Goal: Navigation & Orientation: Find specific page/section

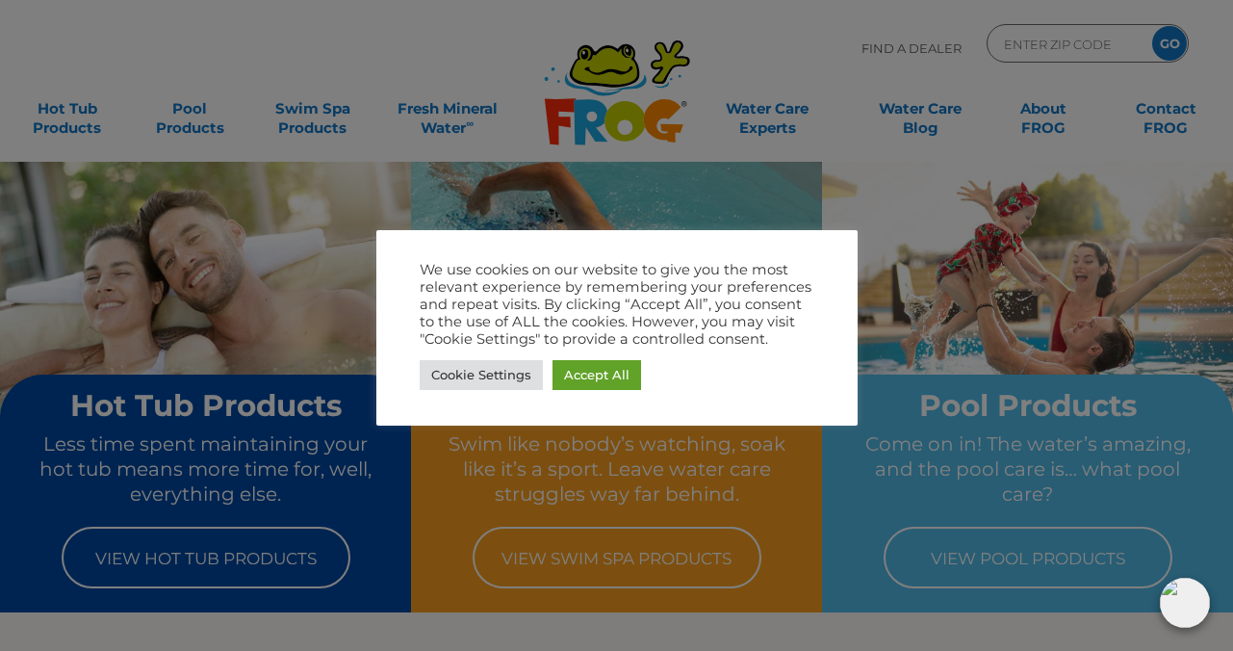
click at [531, 211] on div at bounding box center [616, 325] width 1233 height 651
click at [507, 376] on link "Cookie Settings" at bounding box center [481, 375] width 123 height 30
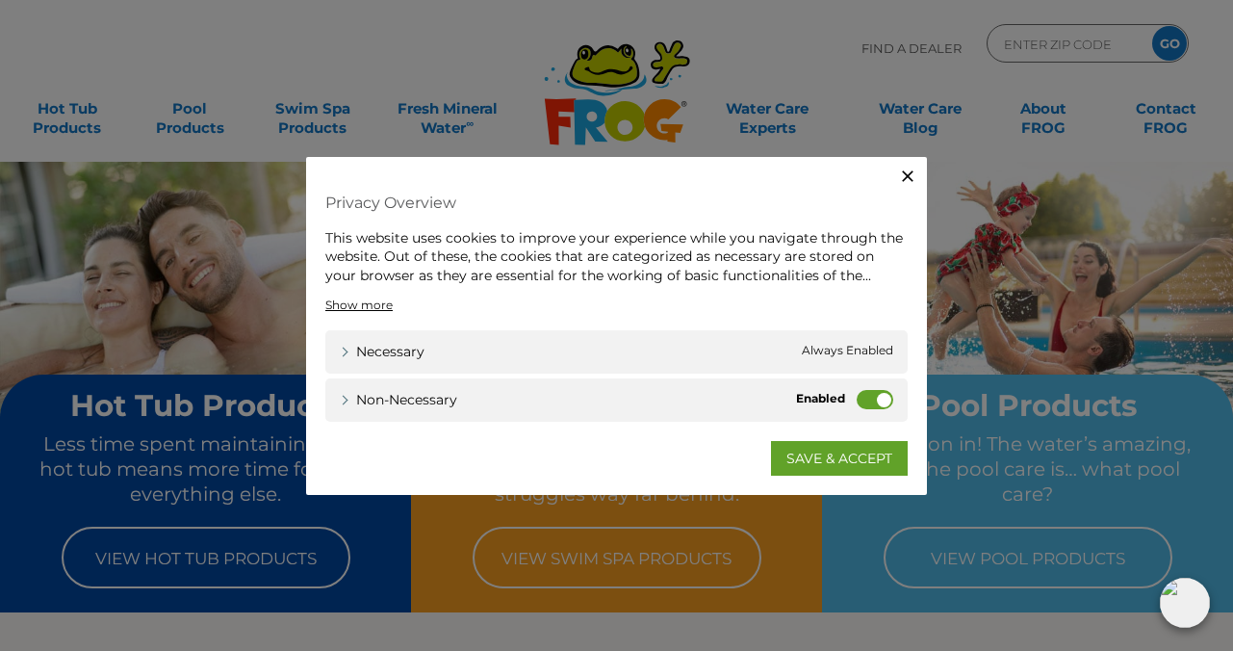
click at [905, 175] on icon "button" at bounding box center [907, 175] width 19 height 19
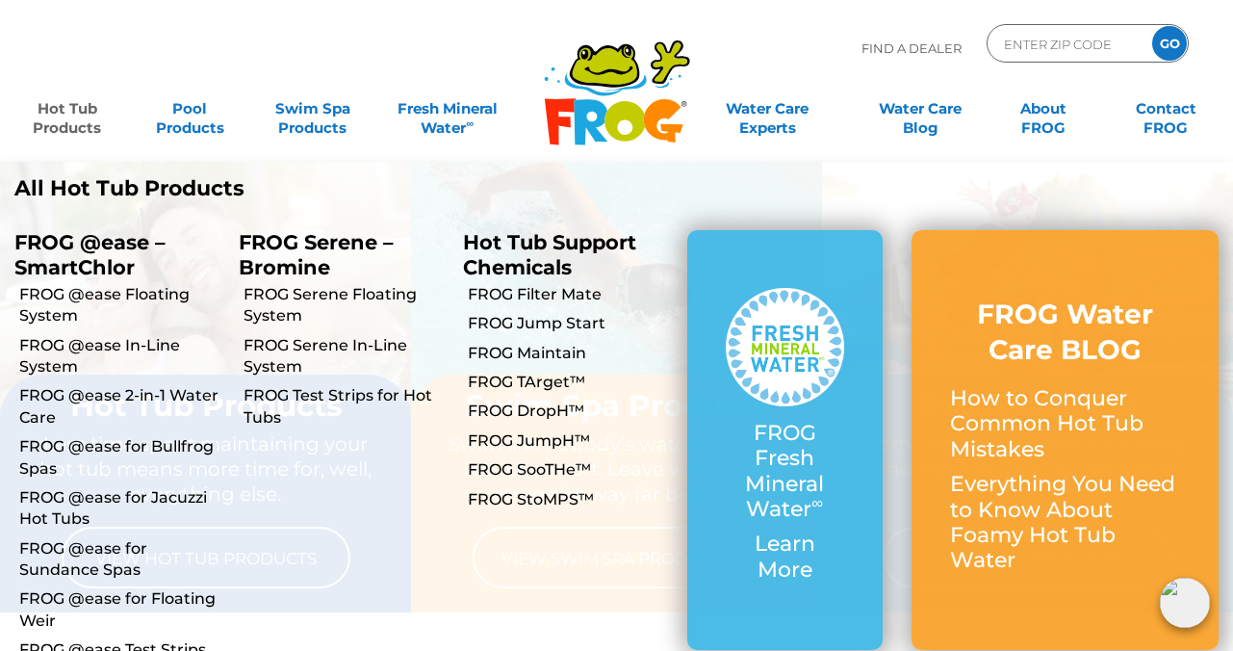
click at [78, 112] on link "Hot Tub Products" at bounding box center [66, 109] width 95 height 39
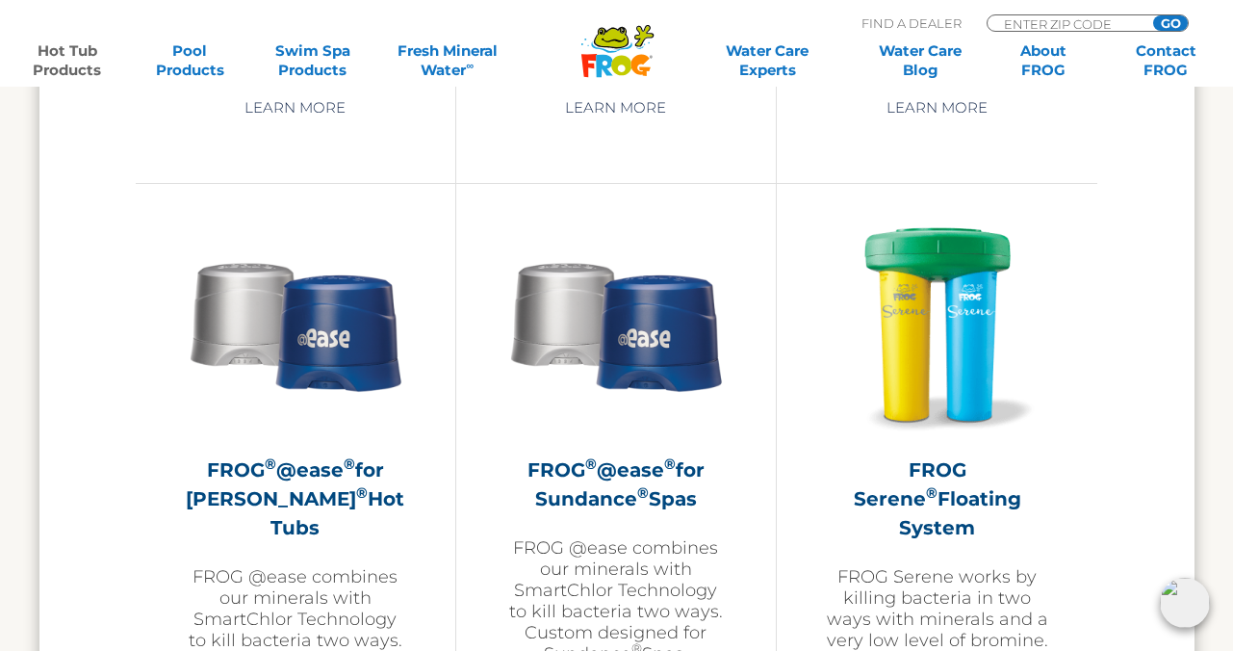
scroll to position [3347, 0]
